Goal: Transaction & Acquisition: Download file/media

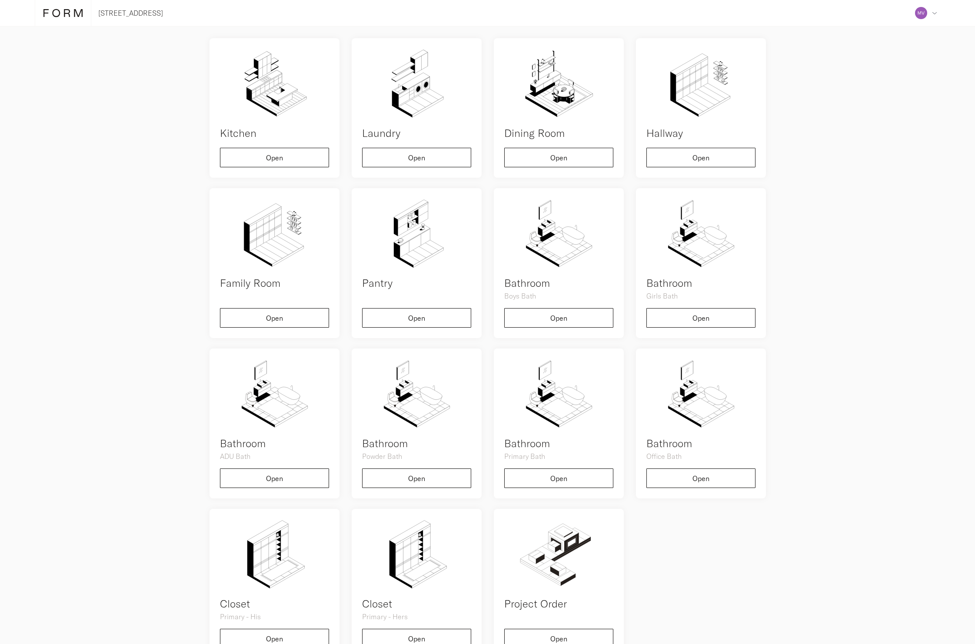
scroll to position [184, 0]
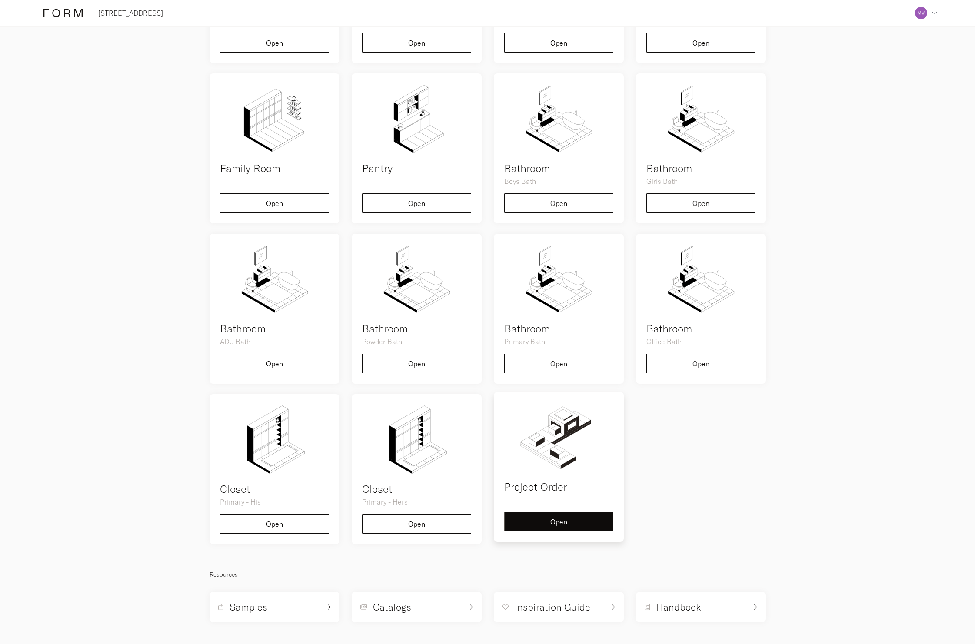
click at [561, 524] on span "Open" at bounding box center [559, 522] width 17 height 7
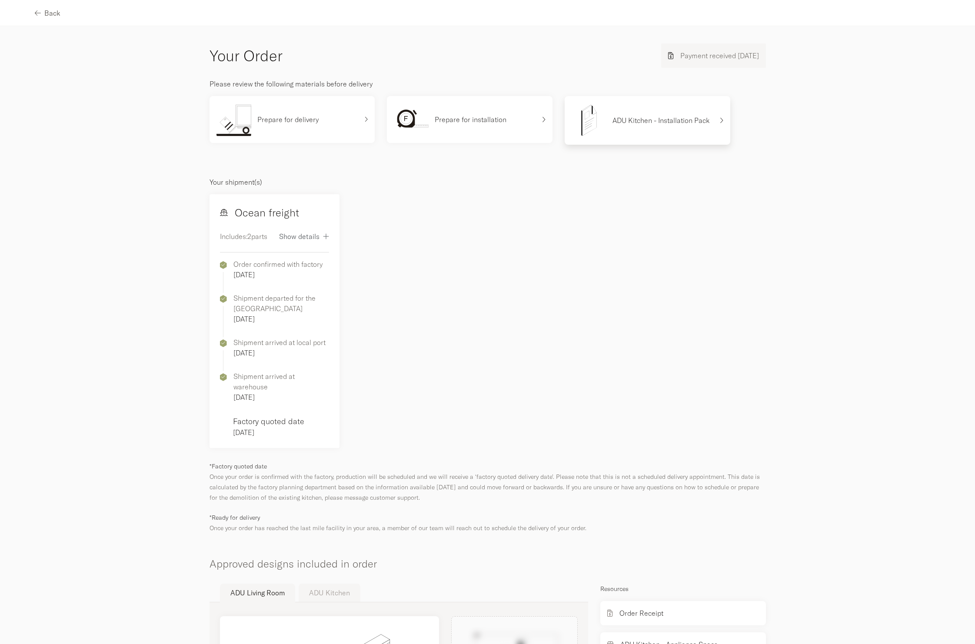
click at [645, 127] on div "ADU Kitchen - Installation Pack" at bounding box center [643, 120] width 142 height 35
click at [466, 121] on p "Prepare for installation" at bounding box center [471, 119] width 72 height 10
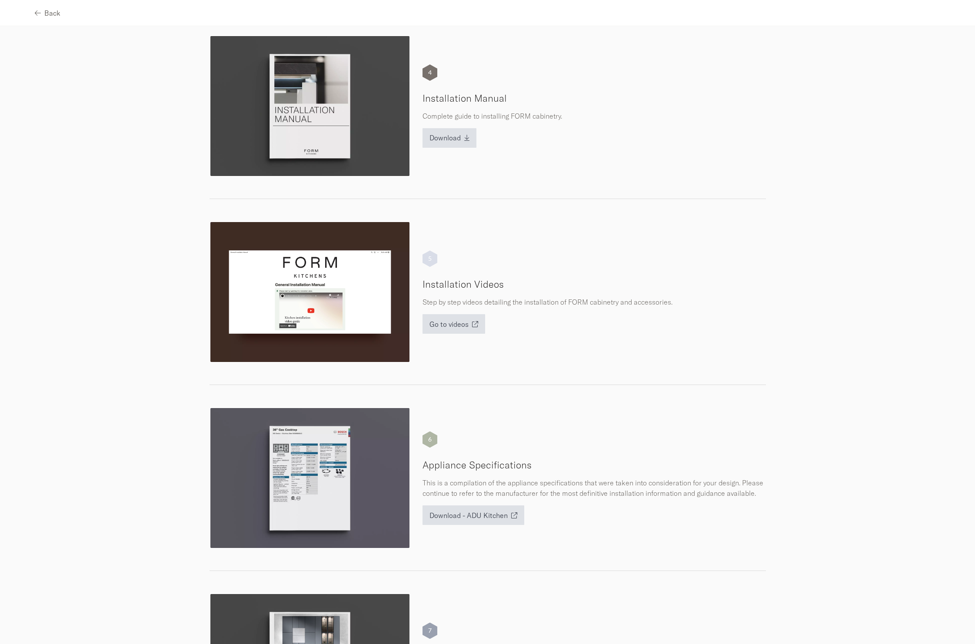
scroll to position [628, 0]
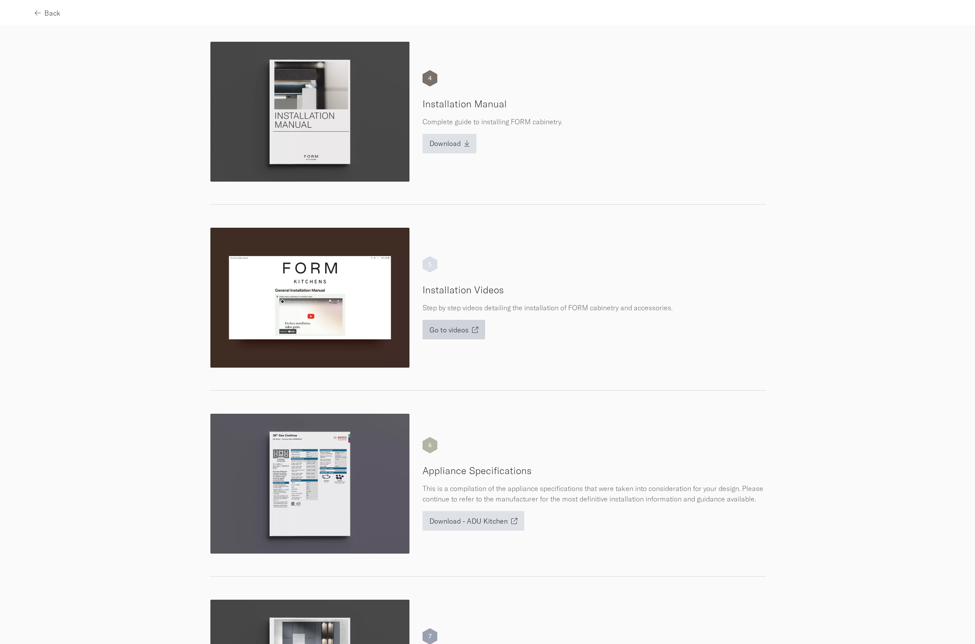
click at [467, 339] on button "Go to videos" at bounding box center [454, 330] width 63 height 20
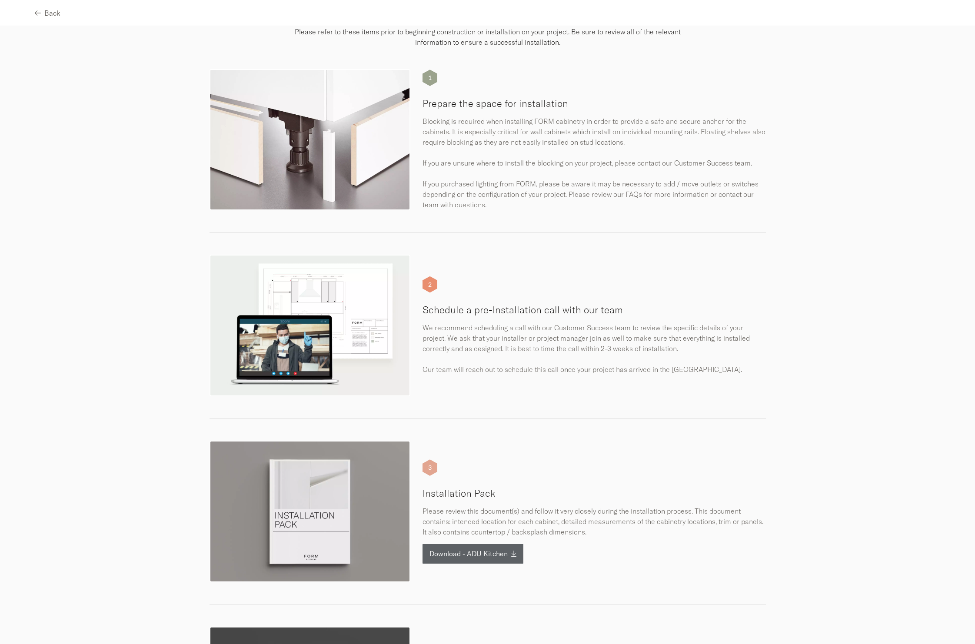
scroll to position [0, 0]
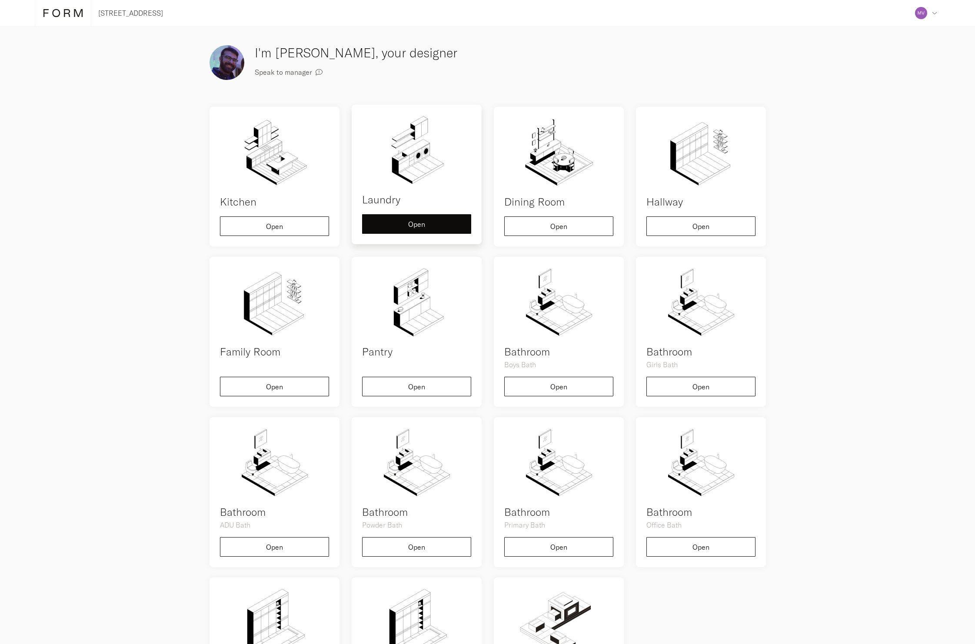
click at [442, 181] on img at bounding box center [416, 150] width 109 height 70
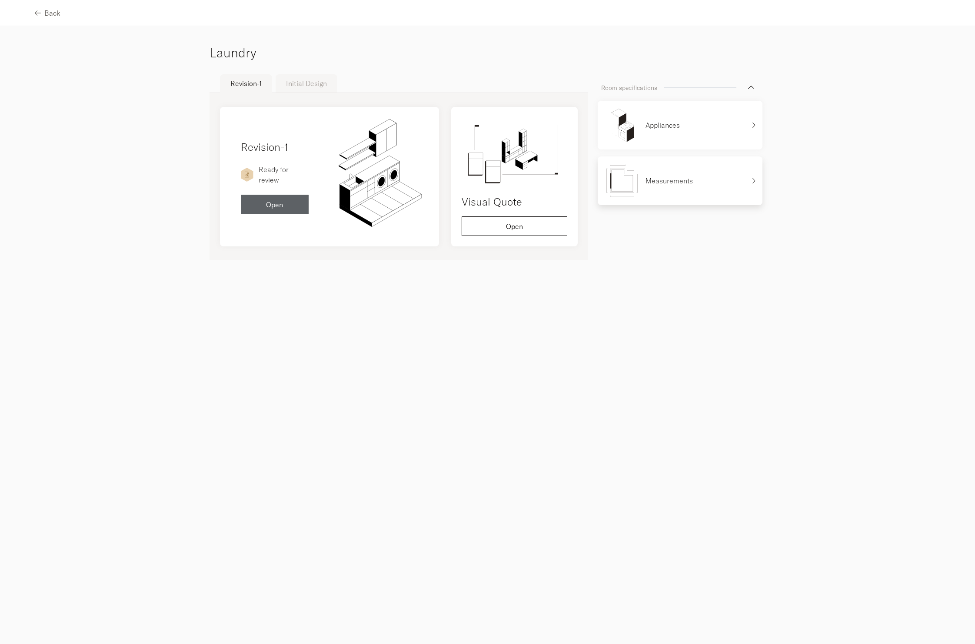
click at [708, 187] on div "Measurements" at bounding box center [675, 181] width 141 height 35
click at [518, 214] on button "Open" at bounding box center [515, 224] width 106 height 20
click at [303, 202] on button "Open" at bounding box center [275, 203] width 68 height 20
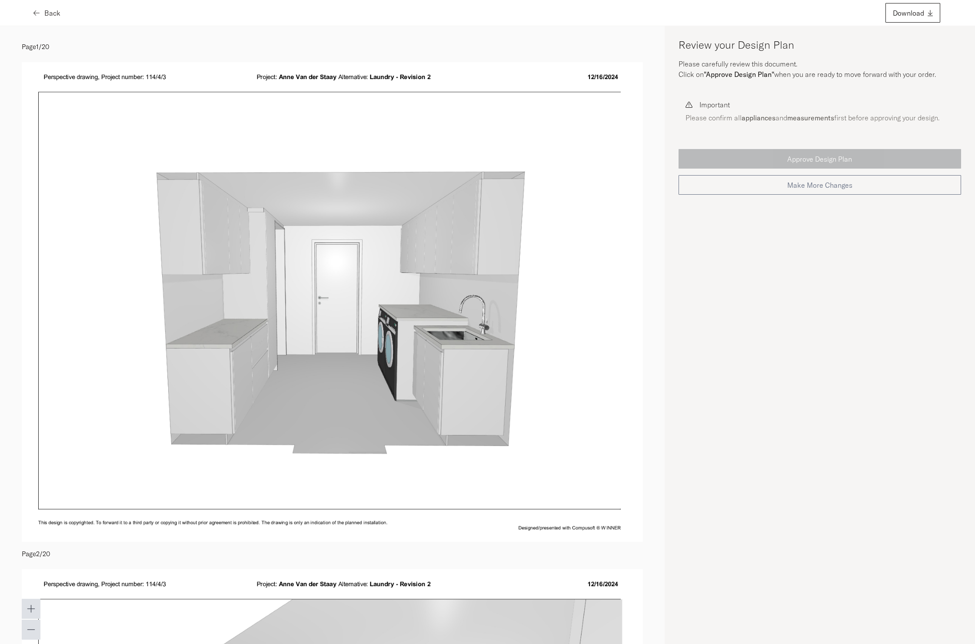
click at [37, 7] on button "Back" at bounding box center [48, 13] width 26 height 20
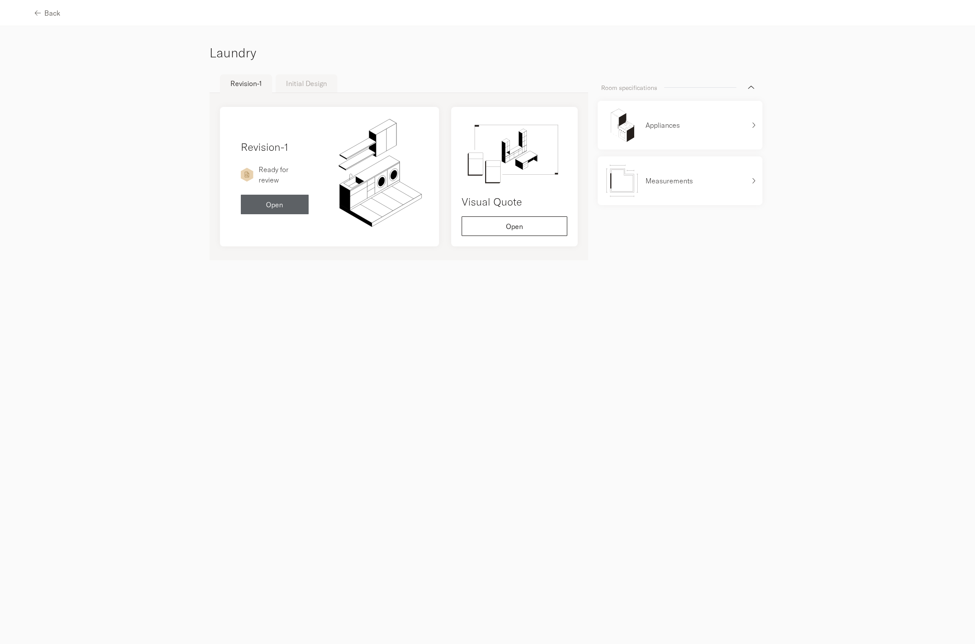
click at [67, 14] on div "Back" at bounding box center [487, 13] width 975 height 26
click at [54, 13] on span "Back" at bounding box center [52, 13] width 16 height 7
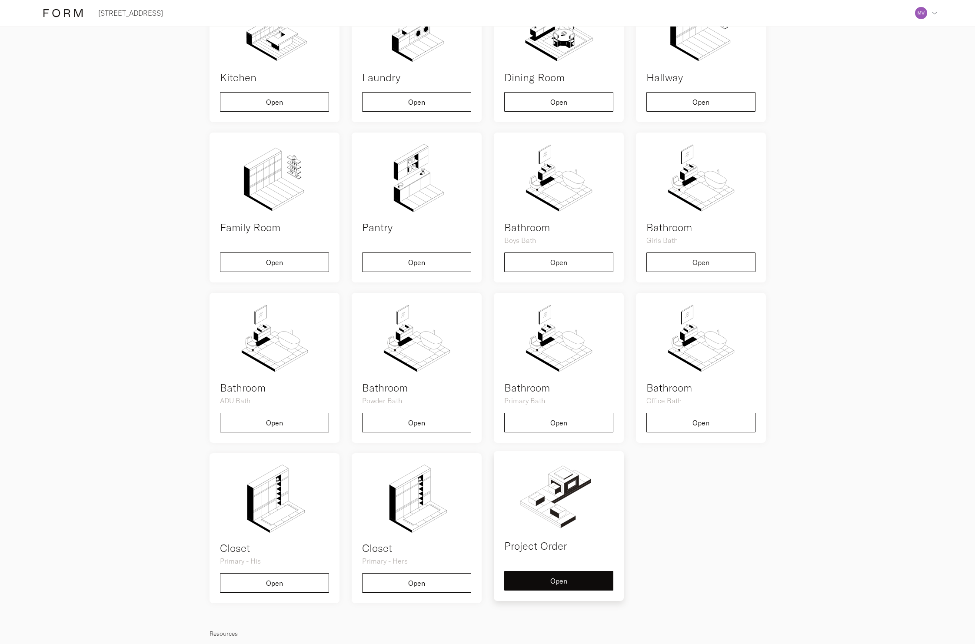
scroll to position [184, 0]
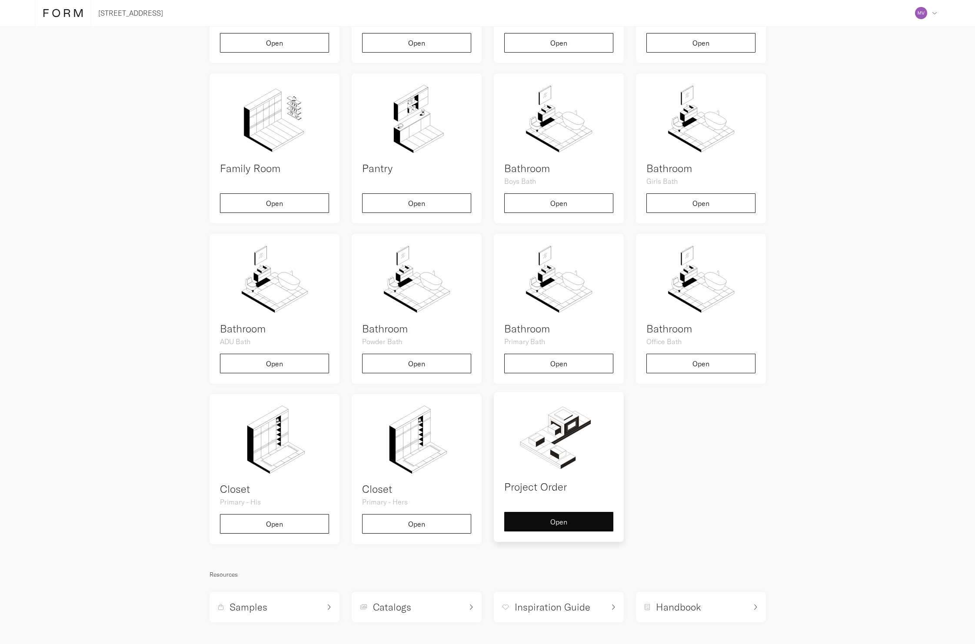
click at [556, 532] on div "Project Order Open" at bounding box center [559, 467] width 130 height 150
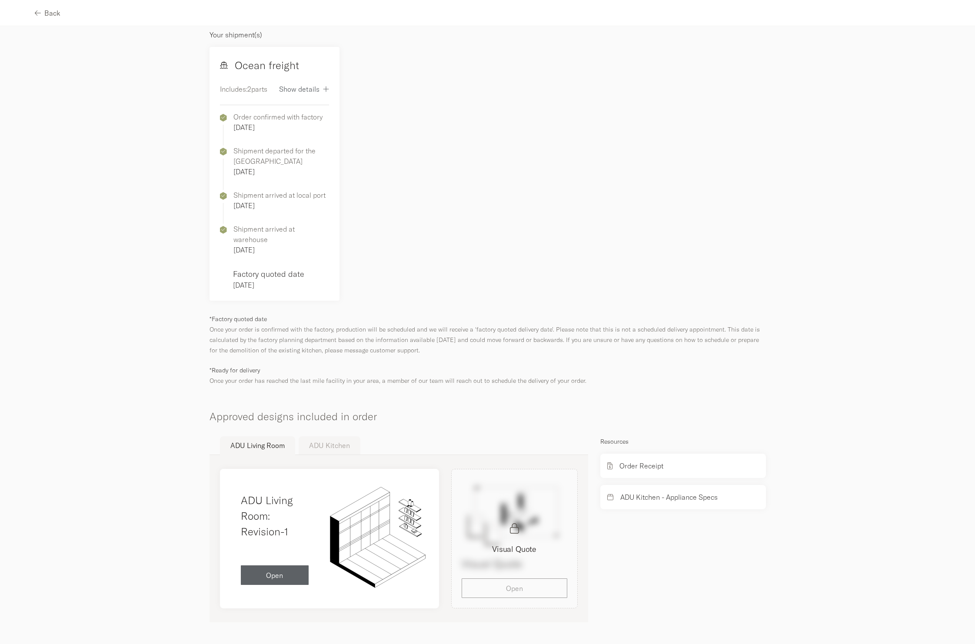
scroll to position [137, 0]
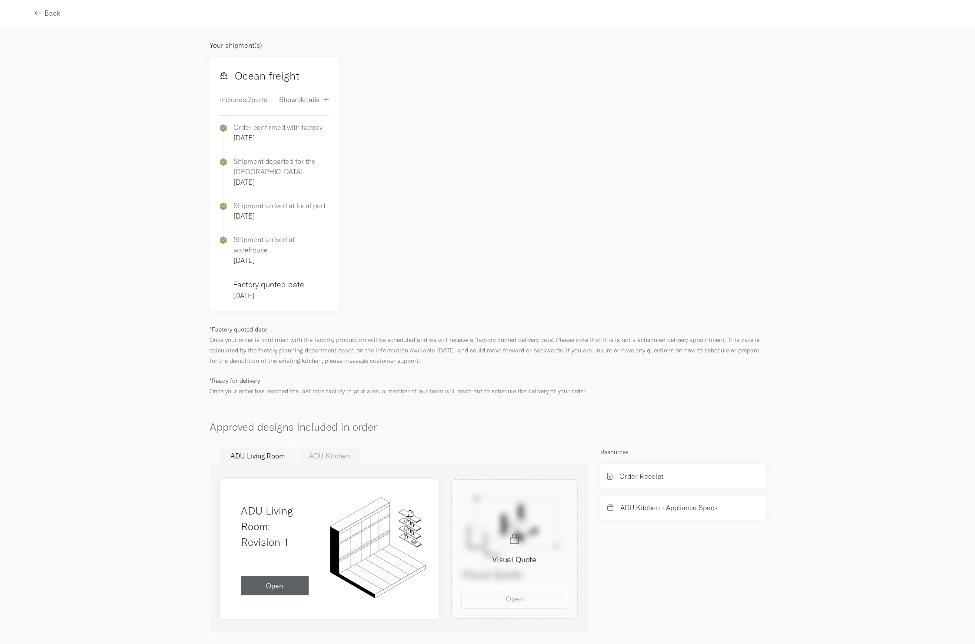
click at [329, 447] on button "ADU Kitchen" at bounding box center [330, 456] width 62 height 18
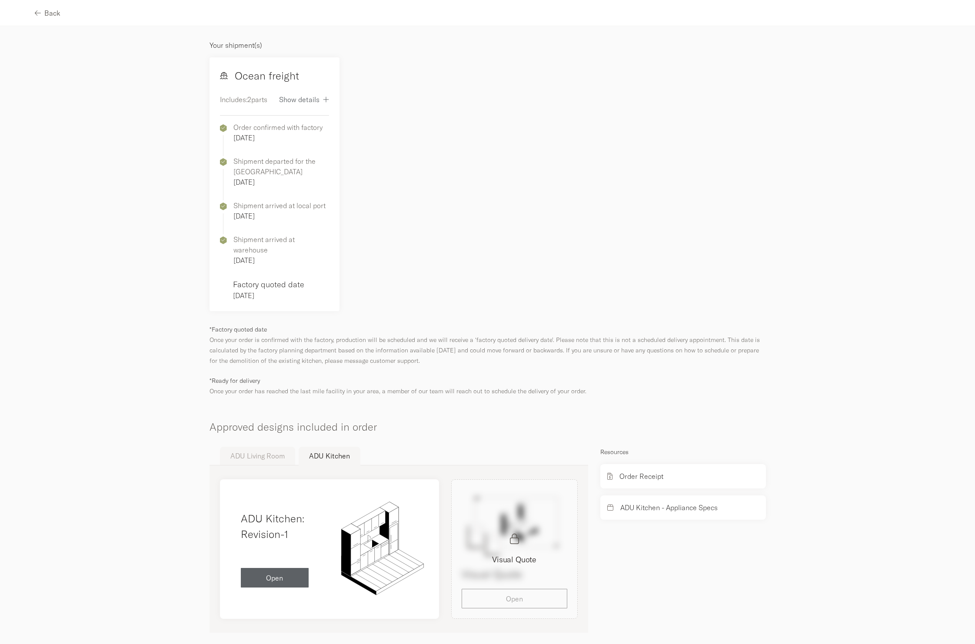
click at [254, 447] on button "ADU Living Room" at bounding box center [257, 456] width 75 height 18
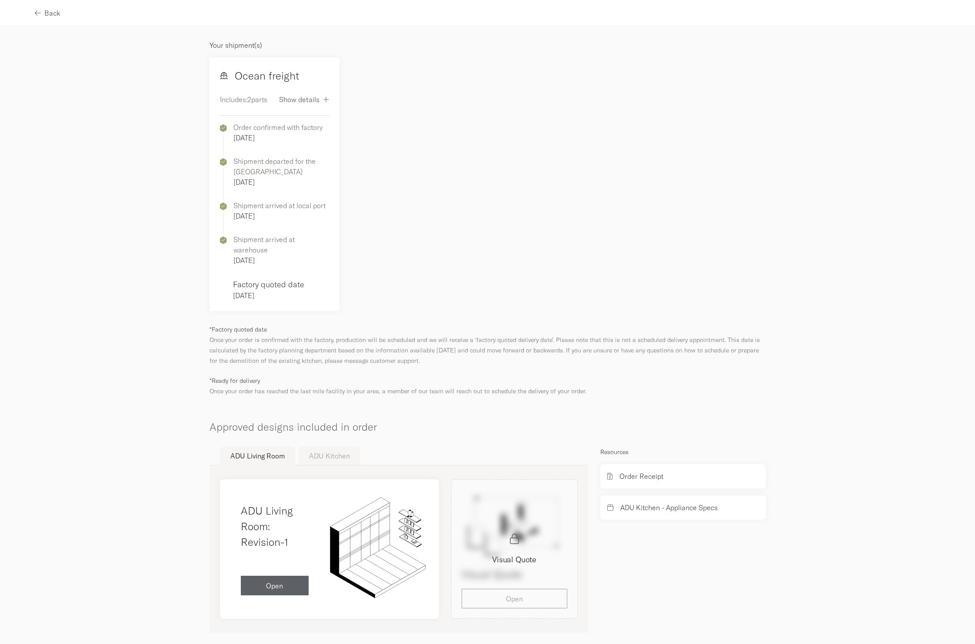
scroll to position [0, 0]
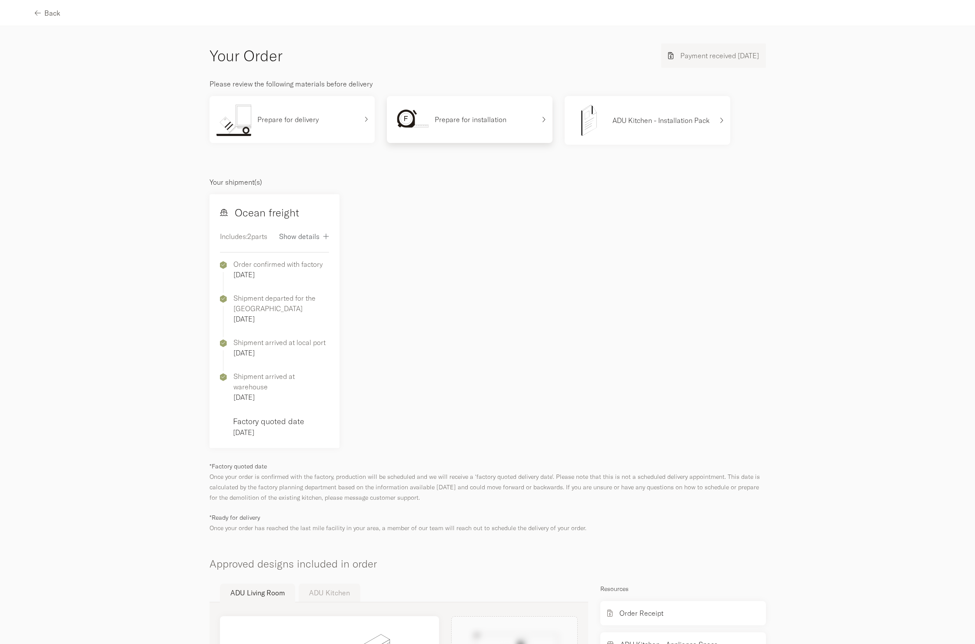
click at [507, 125] on div "Prepare for installation" at bounding box center [465, 119] width 142 height 33
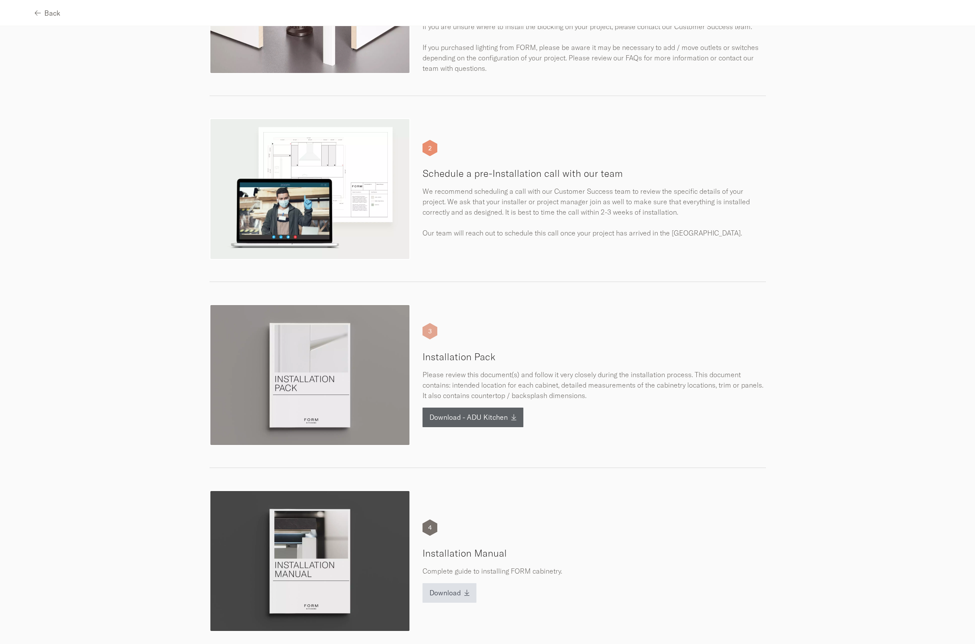
scroll to position [277, 0]
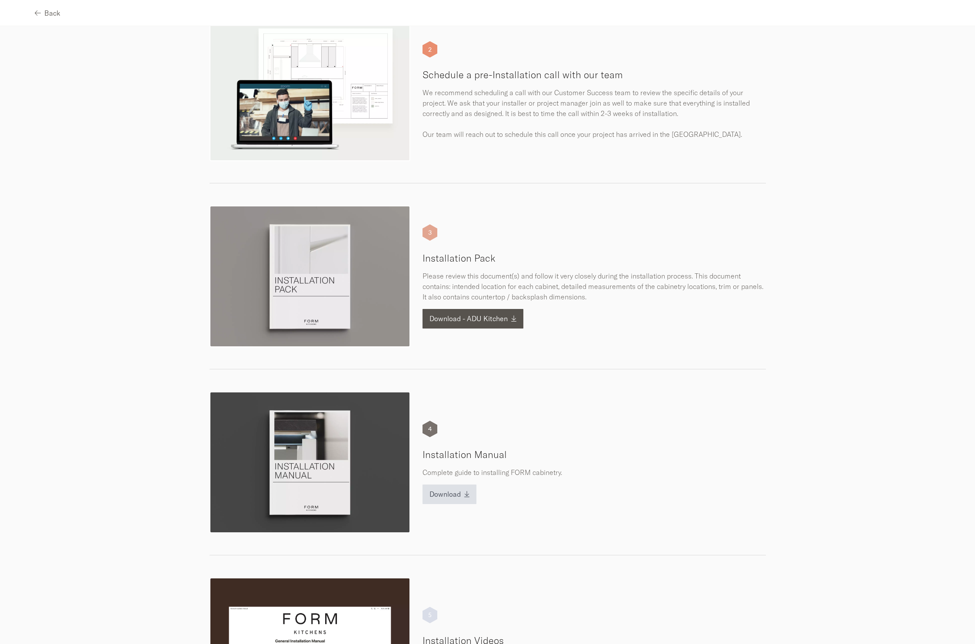
click at [462, 321] on span "Download - ADU Kitchen" at bounding box center [469, 318] width 78 height 7
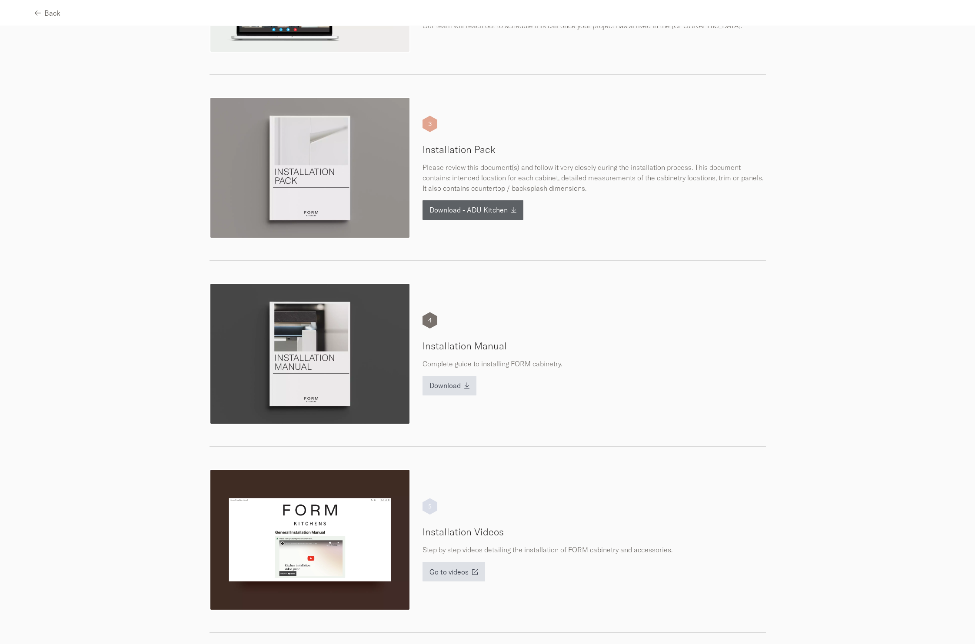
scroll to position [388, 0]
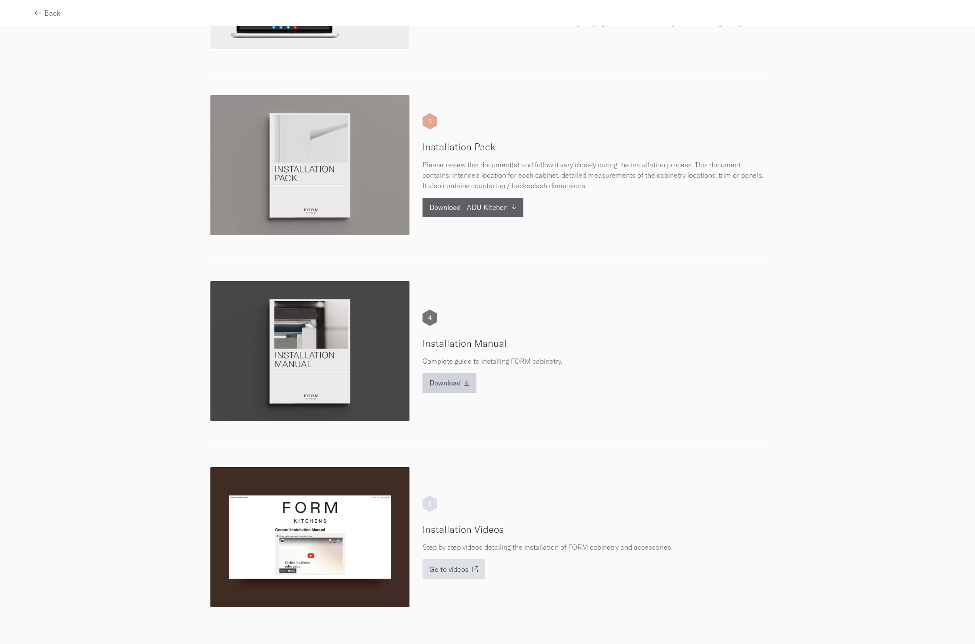
click at [464, 380] on icon "button" at bounding box center [466, 383] width 5 height 7
click at [453, 383] on span "Download" at bounding box center [445, 383] width 31 height 7
click at [35, 17] on button "Back" at bounding box center [48, 13] width 26 height 20
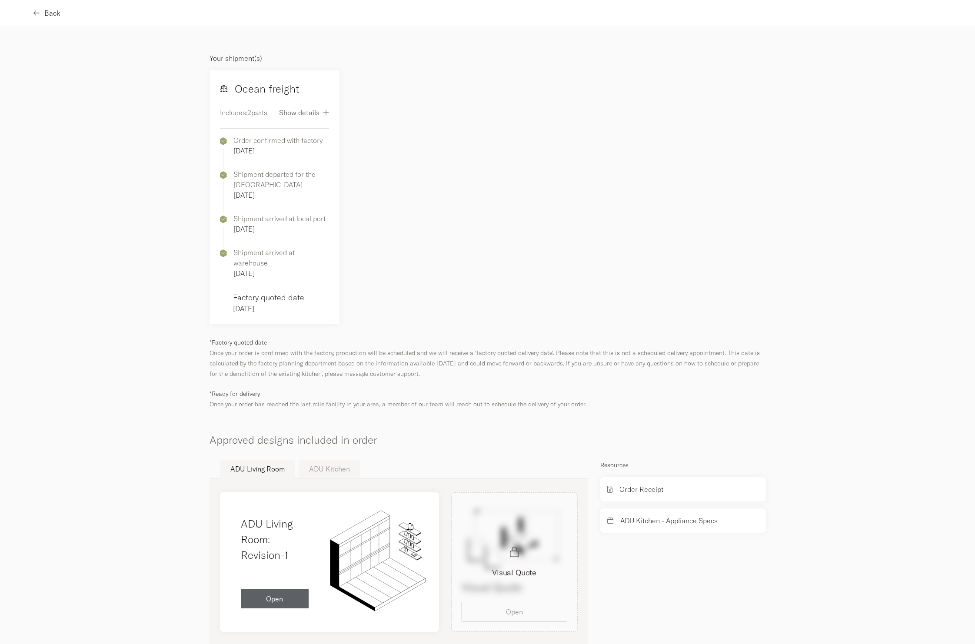
click at [36, 16] on icon "button" at bounding box center [36, 13] width 6 height 7
